Goal: Information Seeking & Learning: Learn about a topic

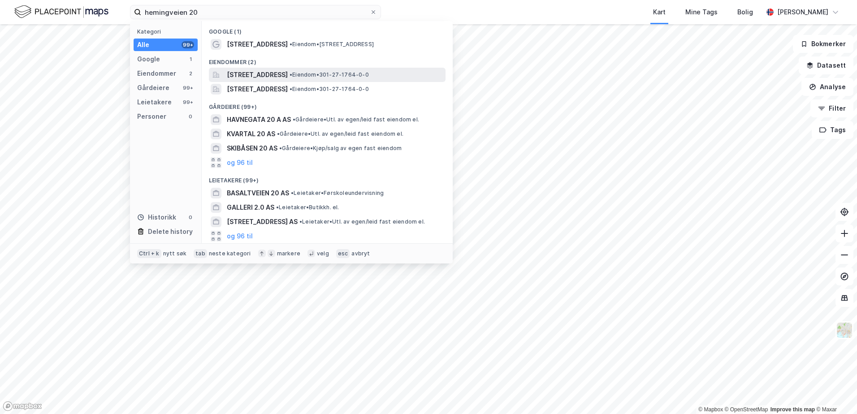
type input "hemingveien 20"
click at [233, 73] on span "[STREET_ADDRESS]" at bounding box center [257, 74] width 61 height 11
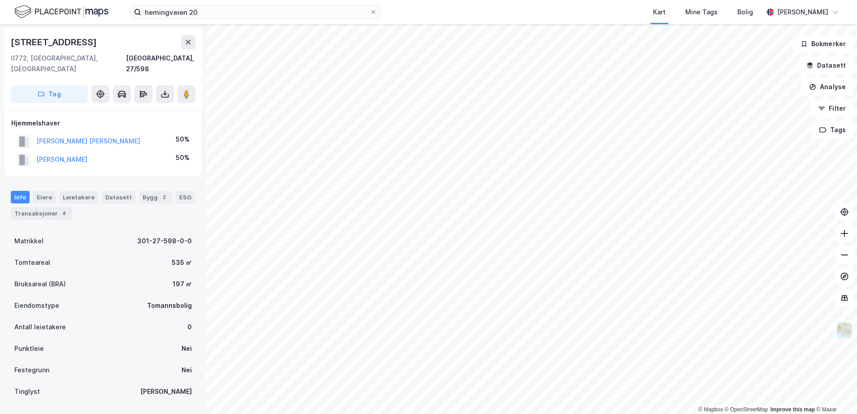
click at [845, 332] on img at bounding box center [844, 330] width 17 height 17
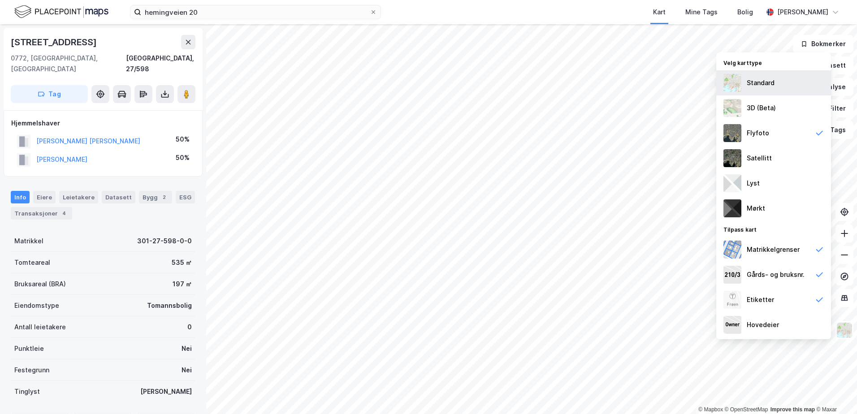
click at [761, 79] on div "Standard" at bounding box center [761, 83] width 28 height 11
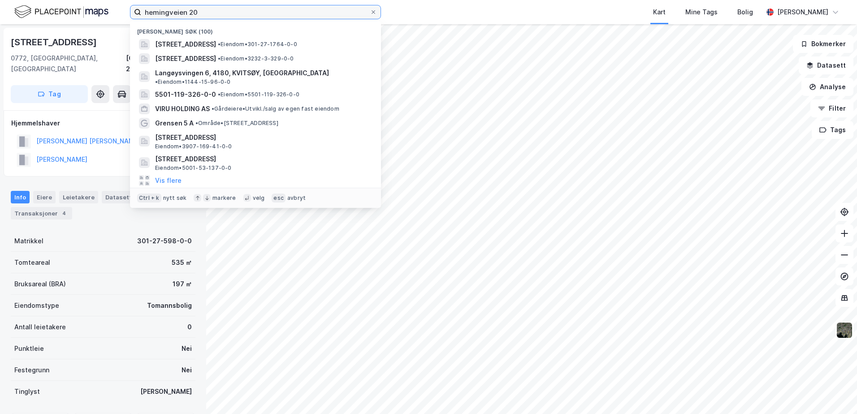
click at [232, 10] on input "hemingveien 20" at bounding box center [255, 11] width 229 height 13
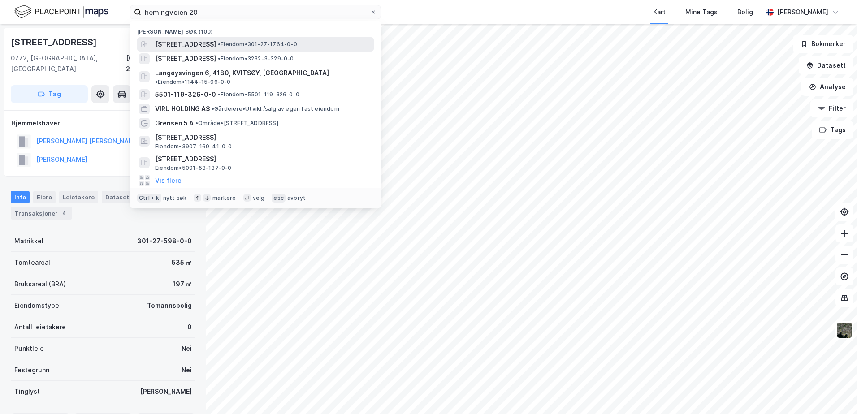
click at [216, 48] on span "[STREET_ADDRESS]" at bounding box center [185, 44] width 61 height 11
